Goal: Book appointment/travel/reservation

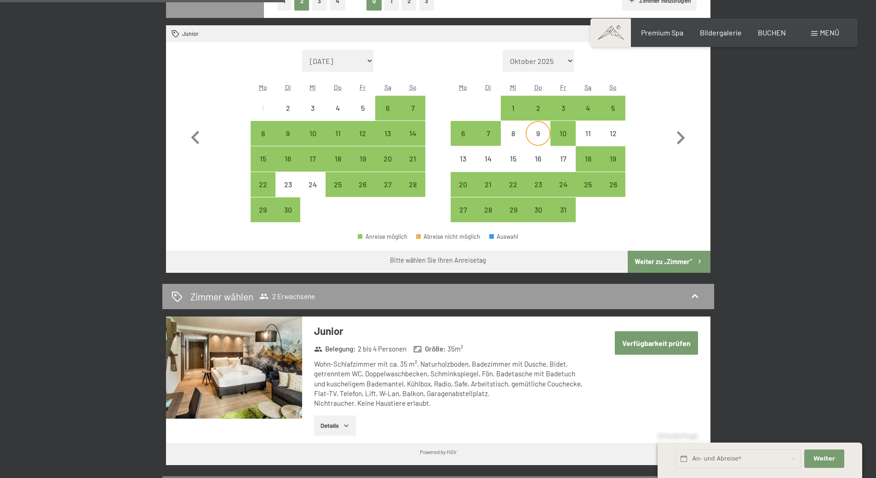
scroll to position [138, 0]
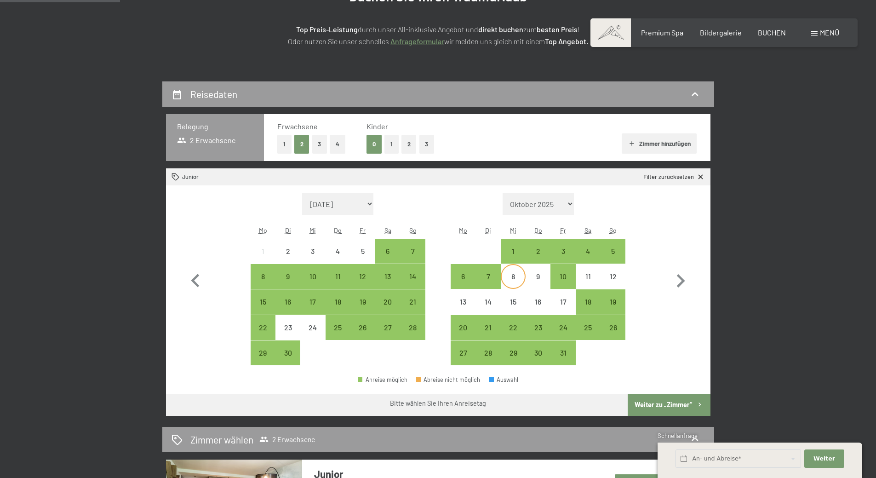
click at [516, 281] on div "8" at bounding box center [513, 284] width 23 height 23
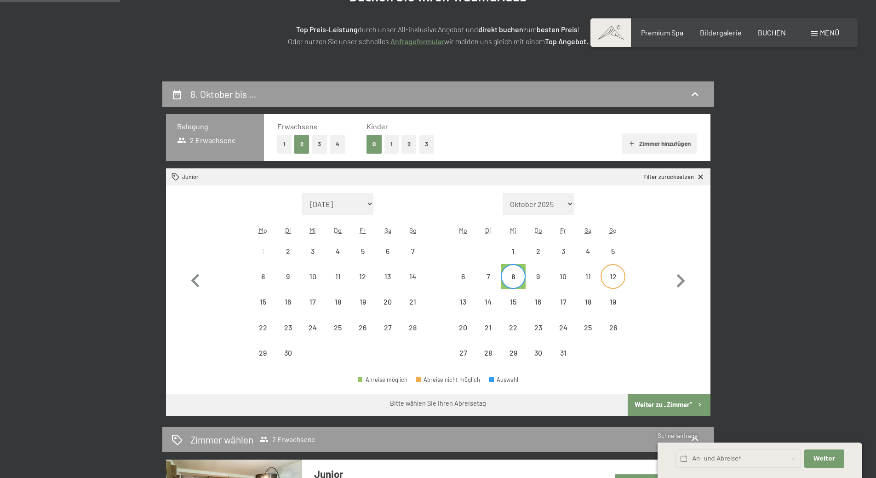
click at [613, 270] on div "12" at bounding box center [613, 276] width 23 height 23
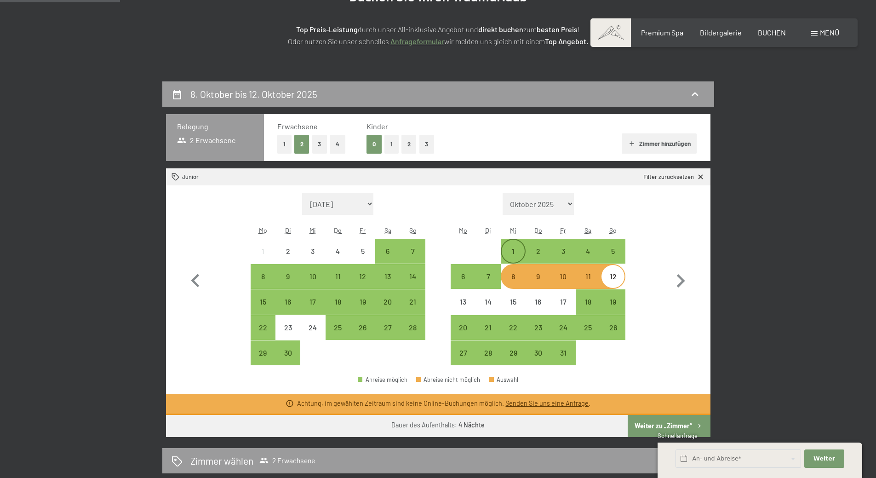
click at [517, 248] on div "1" at bounding box center [513, 258] width 23 height 23
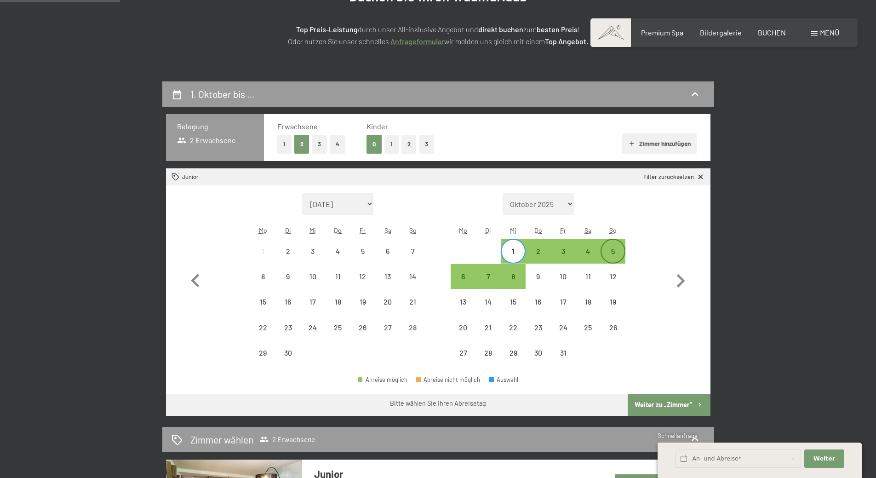
click at [605, 253] on div "5" at bounding box center [613, 258] width 23 height 23
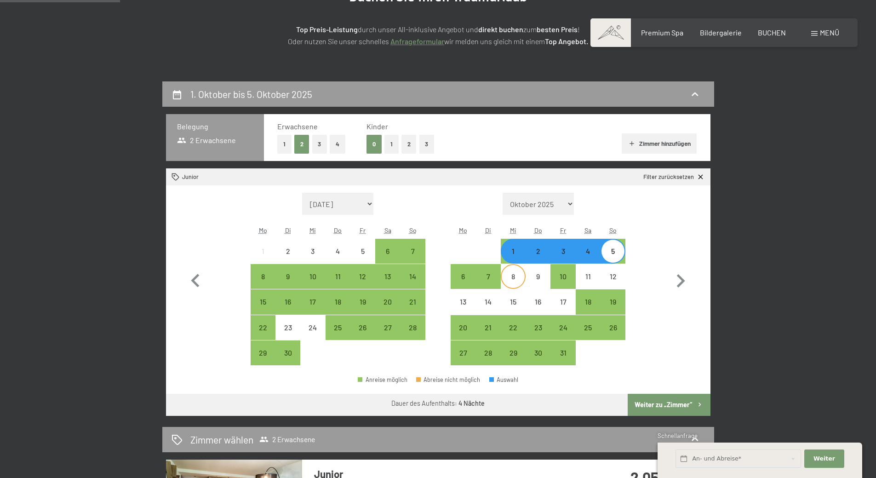
click at [524, 279] on div "8" at bounding box center [513, 284] width 23 height 23
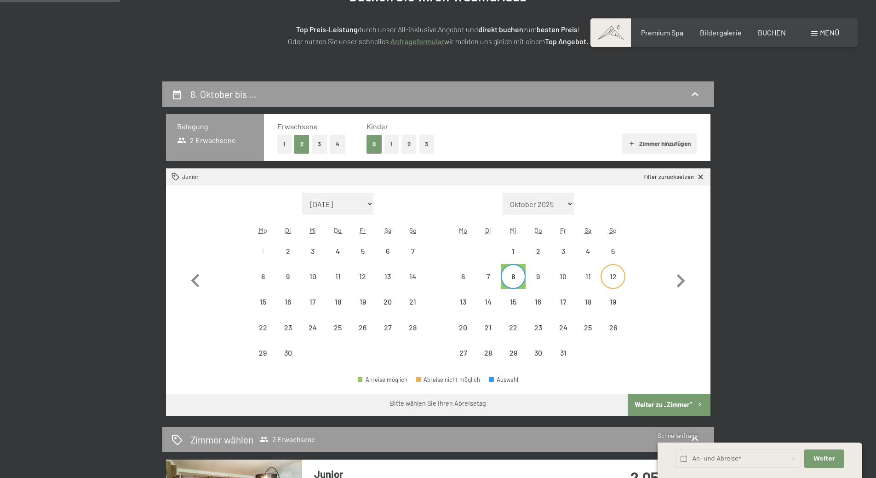
click at [613, 278] on div "12" at bounding box center [613, 284] width 23 height 23
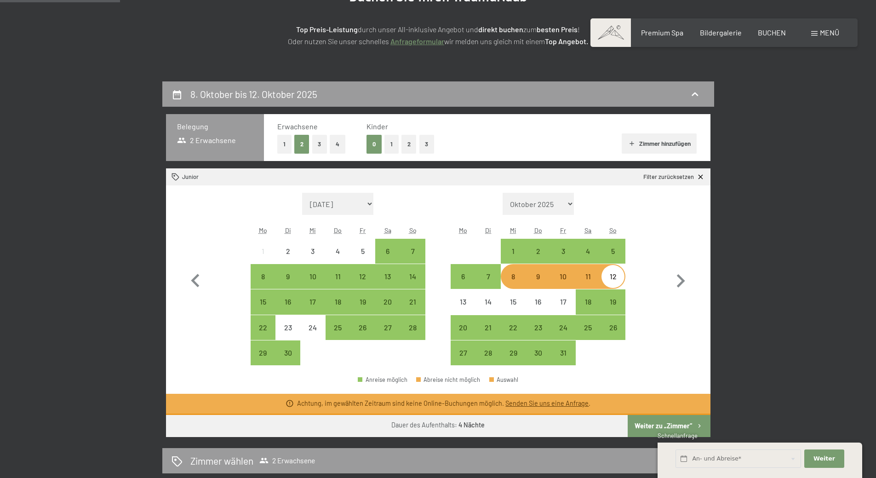
click at [316, 149] on button "3" at bounding box center [319, 144] width 15 height 19
click at [391, 148] on button "1" at bounding box center [392, 144] width 14 height 19
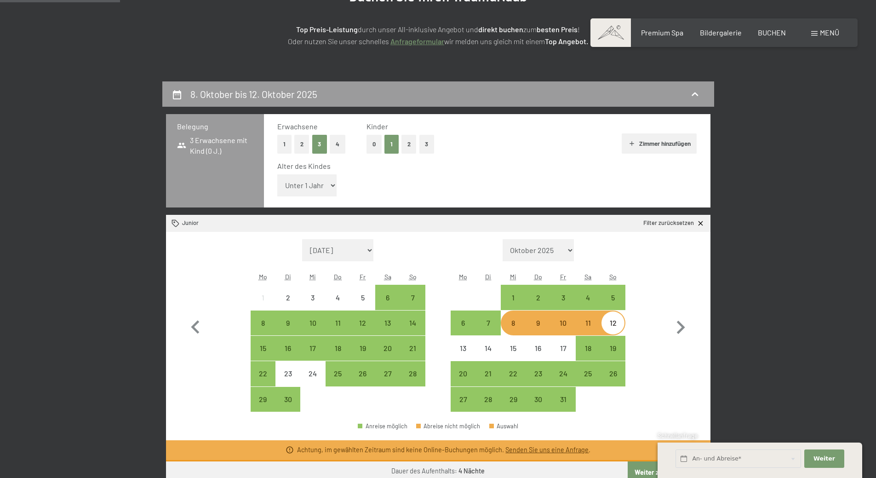
click at [314, 180] on select "Unter 1 Jahr 1 Jahr 2 Jahre 3 Jahre 4 Jahre 5 Jahre 6 Jahre 7 Jahre 8 Jahre 9 J…" at bounding box center [307, 185] width 60 height 22
select select "15"
click at [277, 174] on select "Unter 1 Jahr 1 Jahr 2 Jahre 3 Jahre 4 Jahre 5 Jahre 6 Jahre 7 Jahre 8 Jahre 9 J…" at bounding box center [307, 185] width 60 height 22
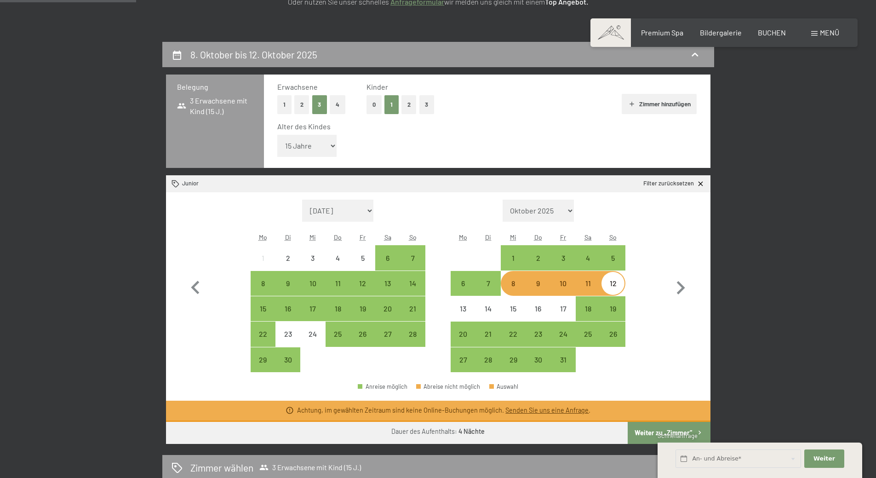
scroll to position [230, 0]
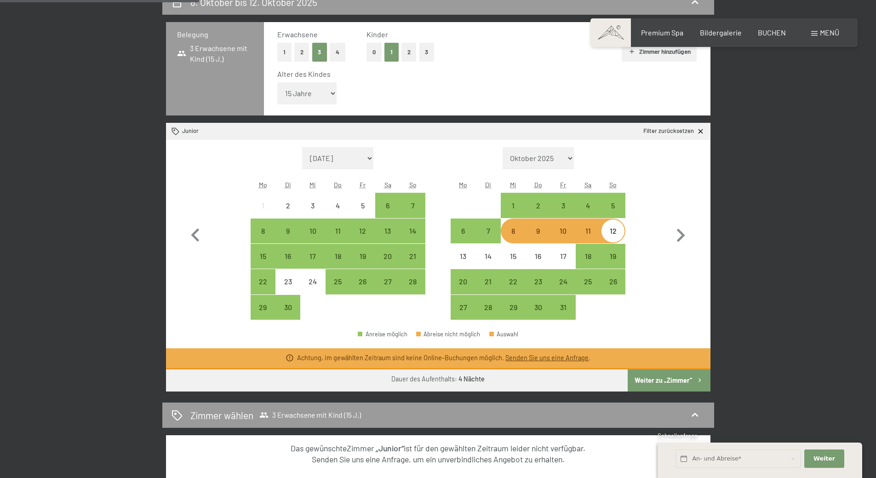
click at [525, 358] on link "Senden Sie uns eine Anfrage" at bounding box center [546, 358] width 83 height 8
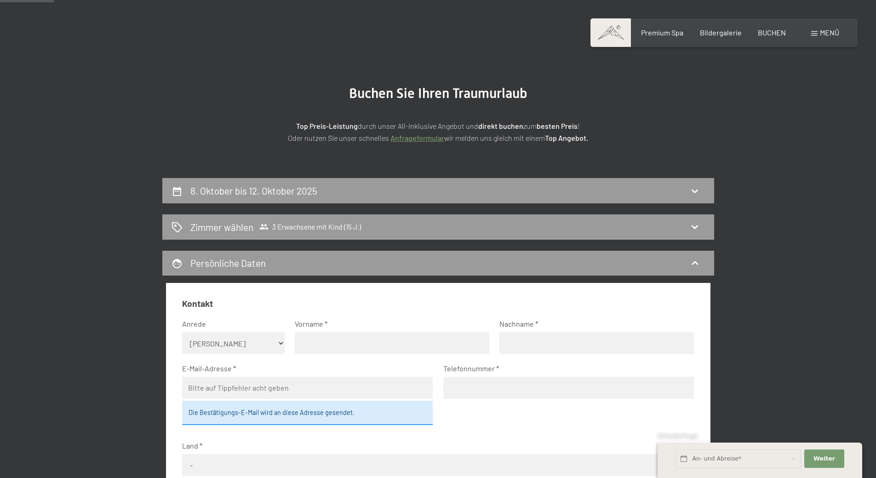
scroll to position [0, 0]
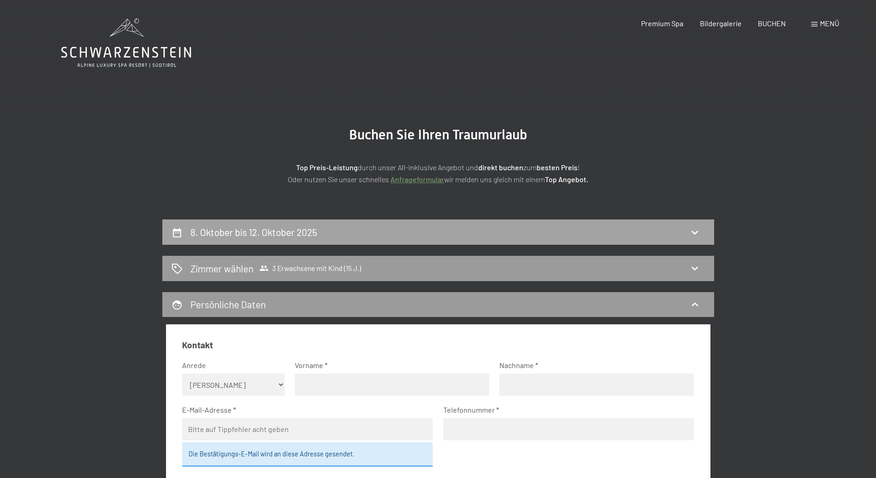
click at [232, 224] on div "8. Oktober bis 12. Oktober 2025" at bounding box center [438, 231] width 552 height 25
select select "15"
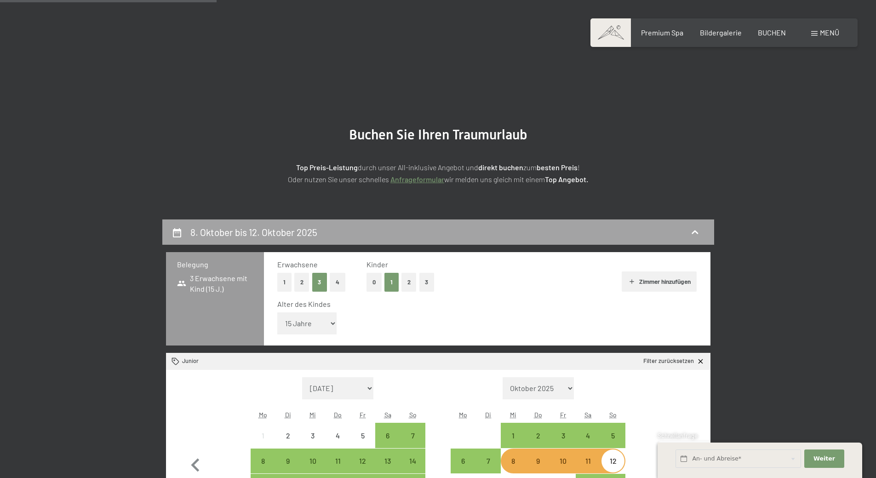
scroll to position [219, 0]
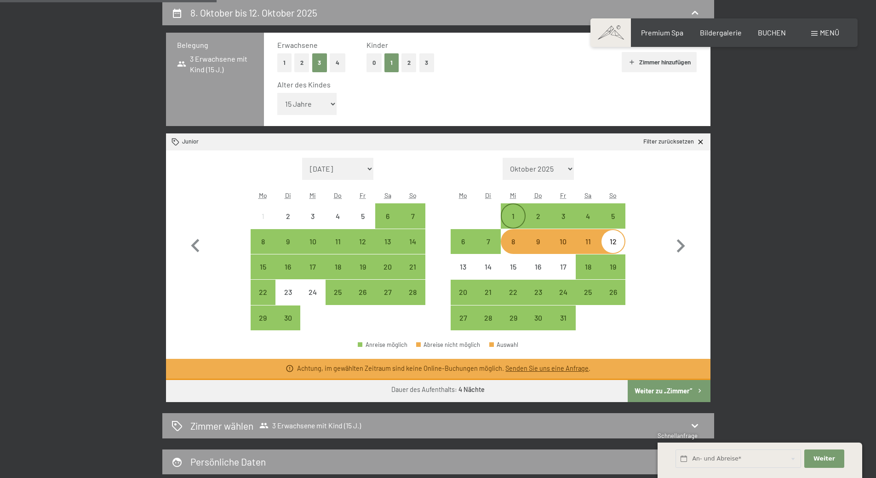
click at [519, 224] on div "1" at bounding box center [513, 223] width 23 height 23
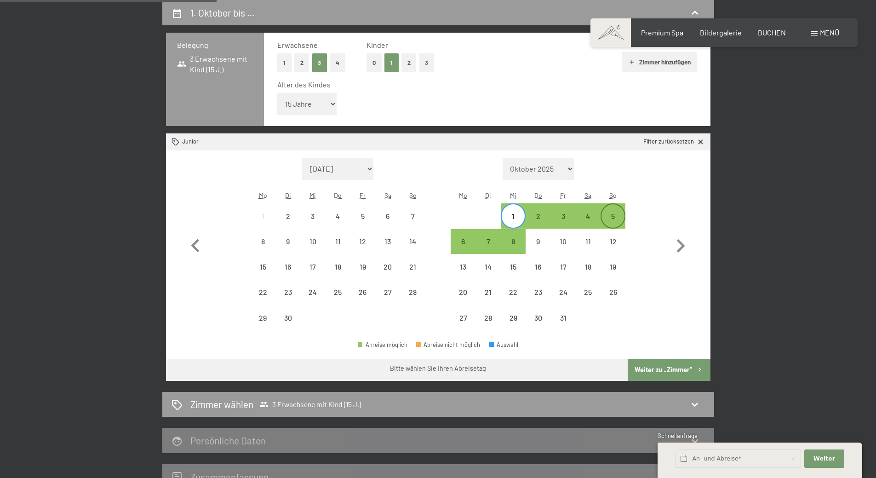
click at [623, 213] on div "5" at bounding box center [613, 223] width 23 height 23
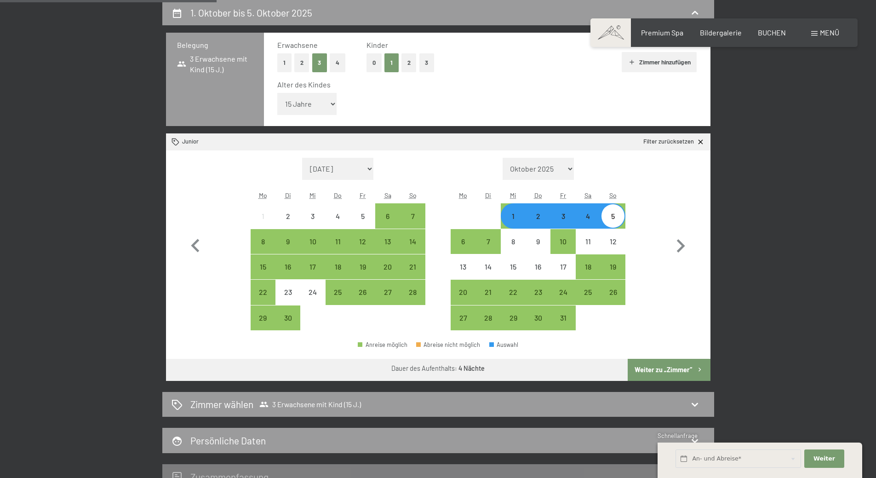
click at [679, 367] on button "Weiter zu „Zimmer“" at bounding box center [669, 370] width 82 height 22
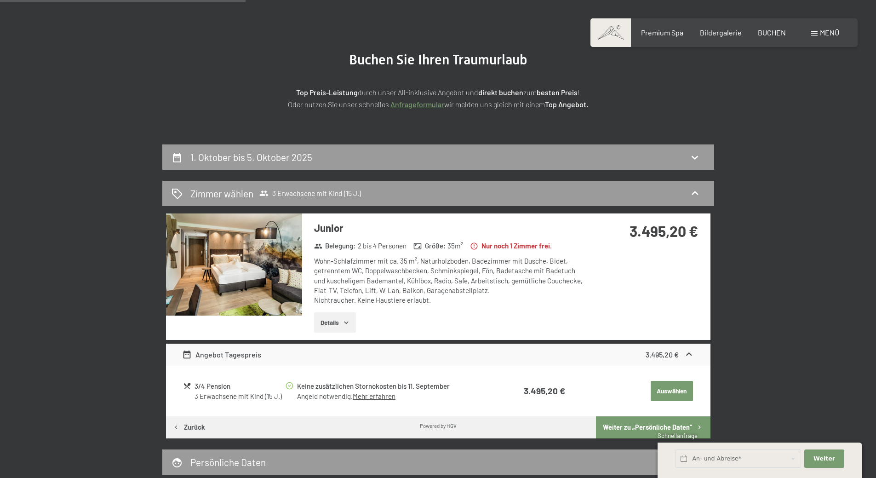
scroll to position [0, 0]
